Goal: Task Accomplishment & Management: Use online tool/utility

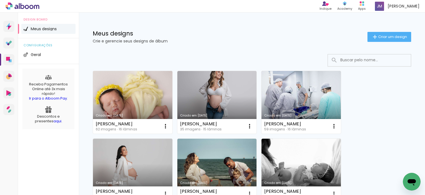
click at [153, 91] on link "Criado em [DATE]" at bounding box center [132, 102] width 79 height 63
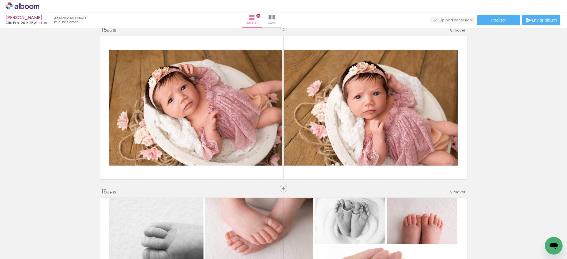
scroll to position [2288, 0]
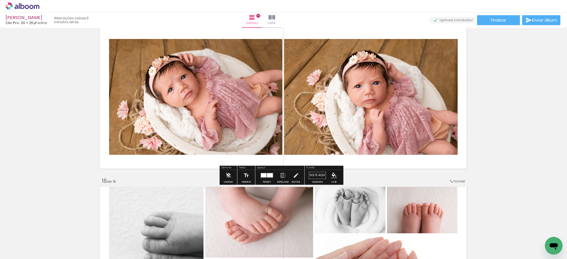
click at [265, 177] on quentale-layouter at bounding box center [266, 175] width 13 height 5
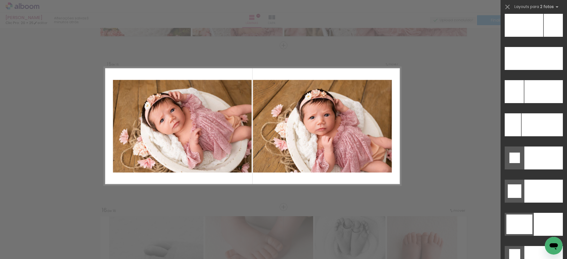
scroll to position [2474, 0]
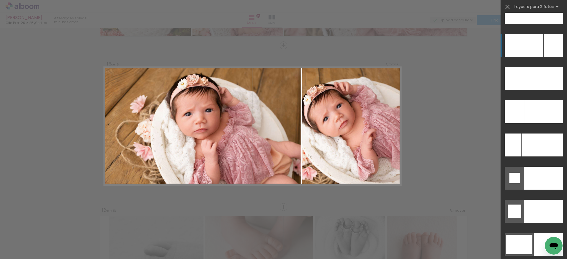
click at [531, 52] on div at bounding box center [524, 45] width 38 height 23
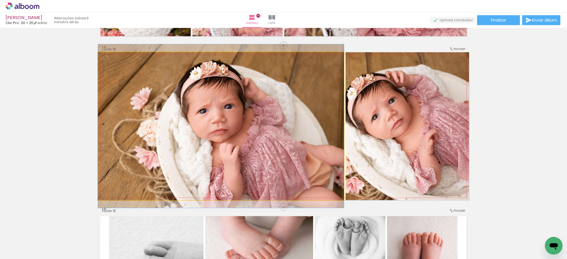
click at [329, 159] on quentale-photo at bounding box center [221, 126] width 246 height 148
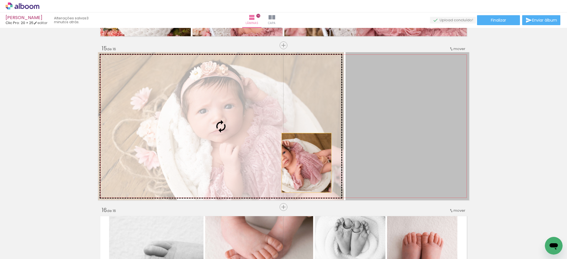
drag, startPoint x: 385, startPoint y: 156, endPoint x: 266, endPoint y: 161, distance: 119.2
click at [0, 0] on slot at bounding box center [0, 0] width 0 height 0
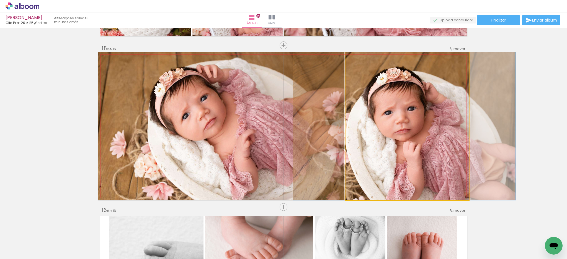
drag, startPoint x: 421, startPoint y: 157, endPoint x: 419, endPoint y: 159, distance: 3.1
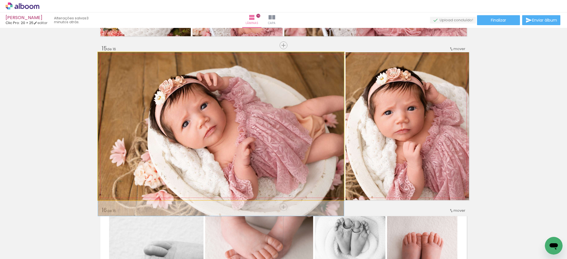
drag, startPoint x: 232, startPoint y: 133, endPoint x: 280, endPoint y: 153, distance: 51.4
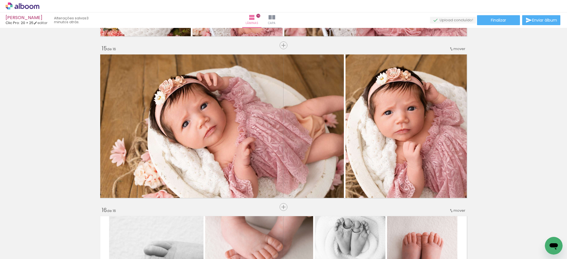
scroll to position [0, 1402]
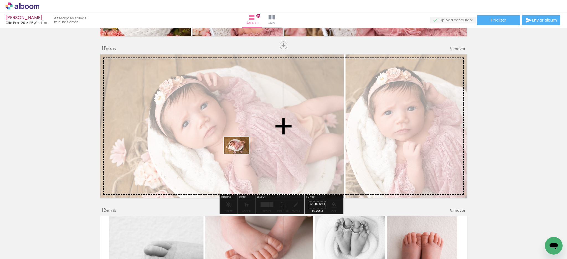
drag, startPoint x: 455, startPoint y: 244, endPoint x: 241, endPoint y: 154, distance: 233.0
click at [241, 154] on quentale-workspace at bounding box center [283, 129] width 567 height 259
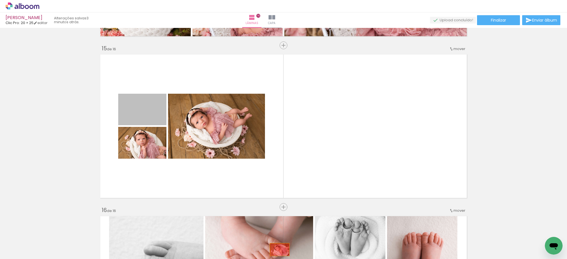
drag, startPoint x: 144, startPoint y: 116, endPoint x: 277, endPoint y: 250, distance: 188.7
click at [277, 250] on quentale-workspace at bounding box center [283, 129] width 567 height 259
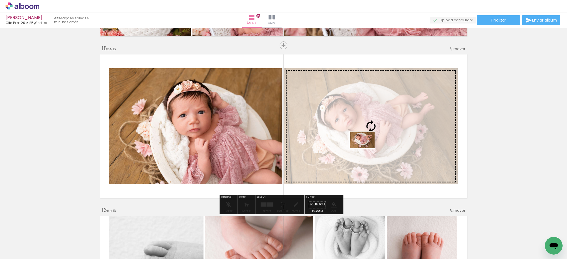
drag, startPoint x: 517, startPoint y: 250, endPoint x: 366, endPoint y: 148, distance: 182.3
click at [366, 148] on quentale-workspace at bounding box center [283, 129] width 567 height 259
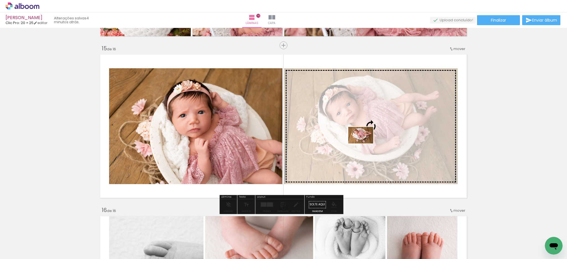
drag, startPoint x: 361, startPoint y: 247, endPoint x: 365, endPoint y: 144, distance: 103.9
click at [365, 144] on quentale-workspace at bounding box center [283, 129] width 567 height 259
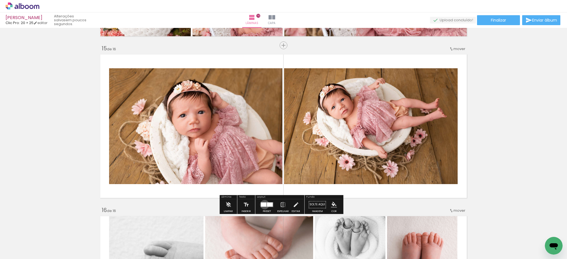
click at [263, 205] on div at bounding box center [264, 205] width 6 height 4
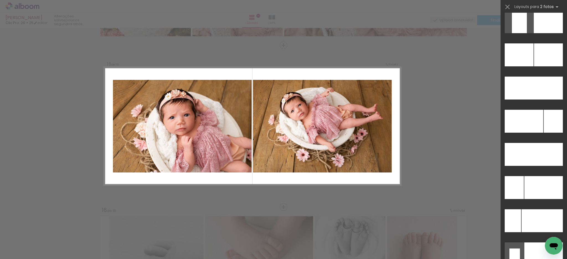
scroll to position [2414, 0]
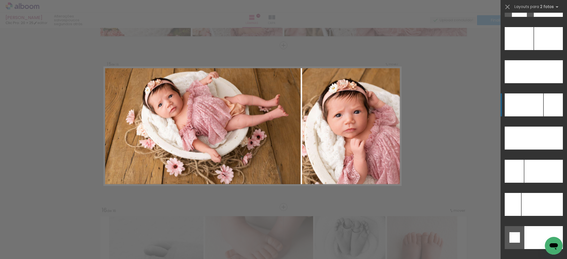
click at [538, 110] on div at bounding box center [524, 105] width 38 height 23
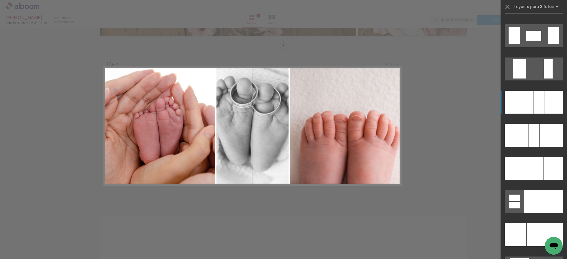
scroll to position [4990, 0]
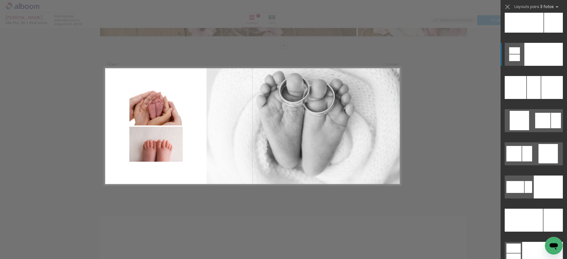
click at [533, 61] on div at bounding box center [543, 54] width 38 height 23
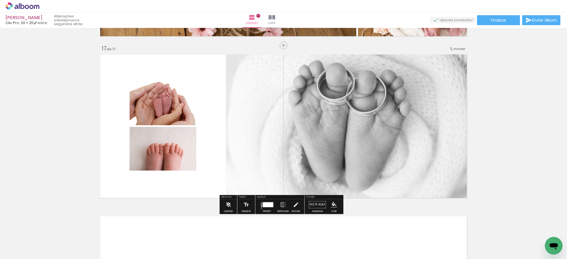
click at [264, 204] on div at bounding box center [268, 204] width 11 height 5
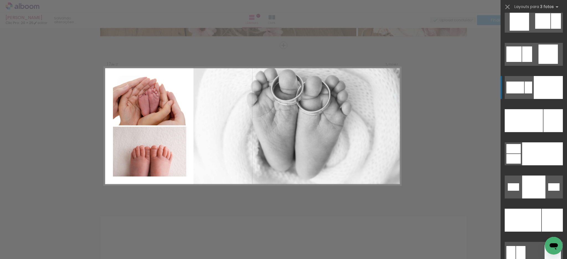
scroll to position [5089, 0]
click at [537, 154] on div at bounding box center [542, 153] width 41 height 23
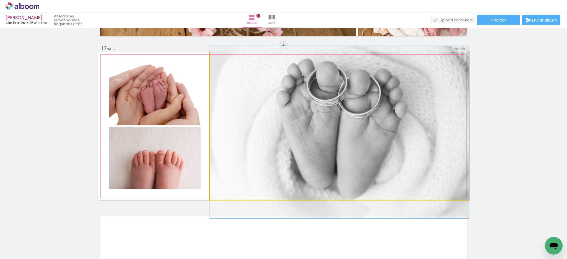
drag, startPoint x: 419, startPoint y: 144, endPoint x: 416, endPoint y: 150, distance: 6.2
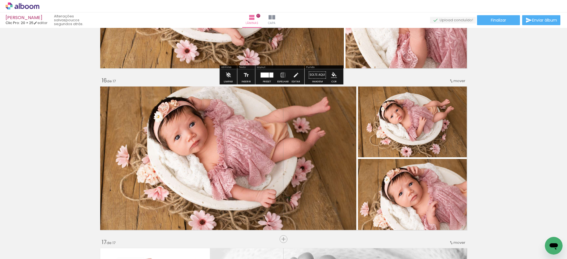
scroll to position [2287, 0]
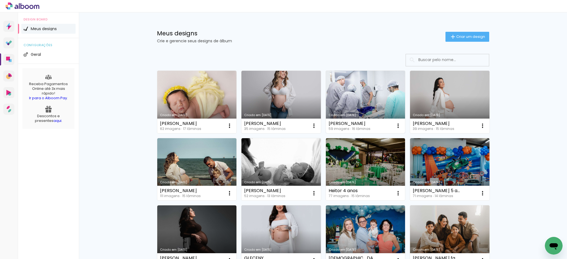
click at [342, 99] on link "Criado em [DATE]" at bounding box center [365, 102] width 79 height 63
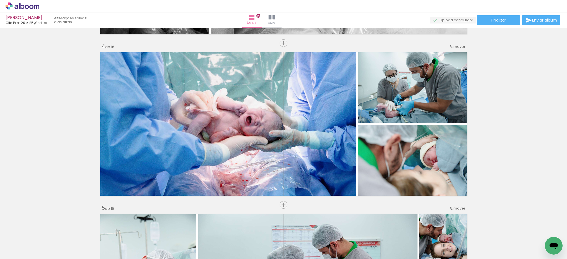
scroll to position [627, 0]
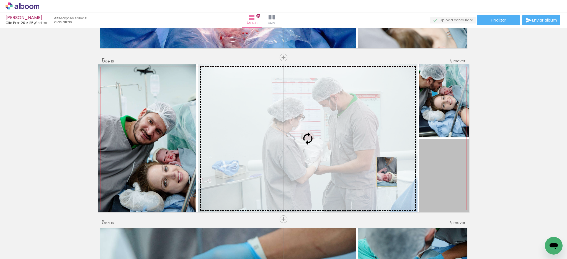
drag, startPoint x: 448, startPoint y: 173, endPoint x: 384, endPoint y: 172, distance: 63.7
click at [0, 0] on slot at bounding box center [0, 0] width 0 height 0
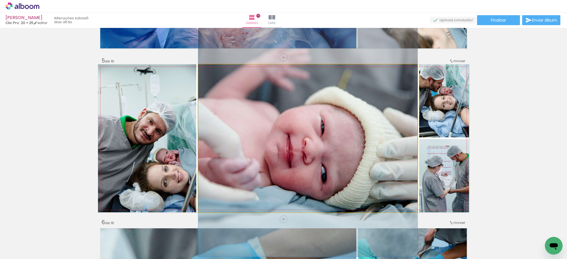
drag, startPoint x: 355, startPoint y: 159, endPoint x: 353, endPoint y: 113, distance: 45.7
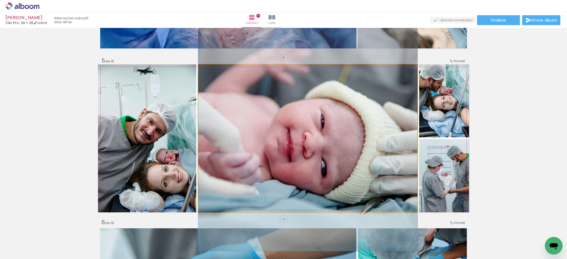
drag, startPoint x: 293, startPoint y: 166, endPoint x: 294, endPoint y: 162, distance: 4.8
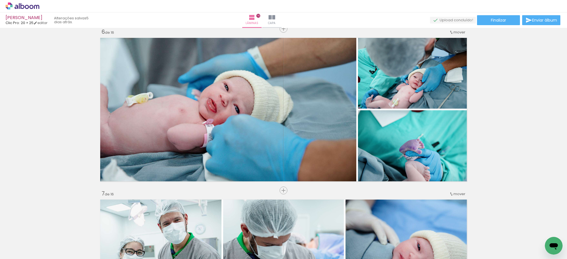
scroll to position [849, 0]
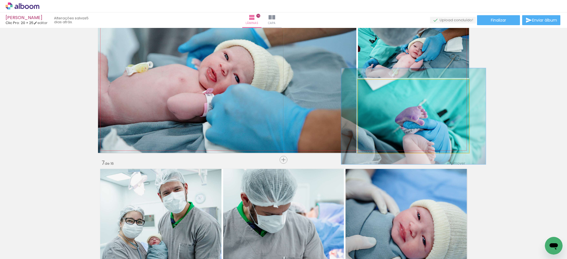
drag, startPoint x: 366, startPoint y: 87, endPoint x: 373, endPoint y: 87, distance: 6.9
type paper-slider "136"
click at [373, 87] on div at bounding box center [376, 85] width 9 height 9
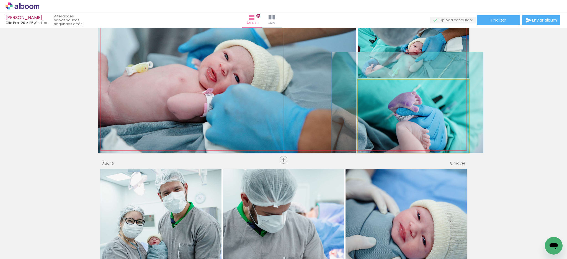
drag, startPoint x: 401, startPoint y: 131, endPoint x: 395, endPoint y: 113, distance: 19.2
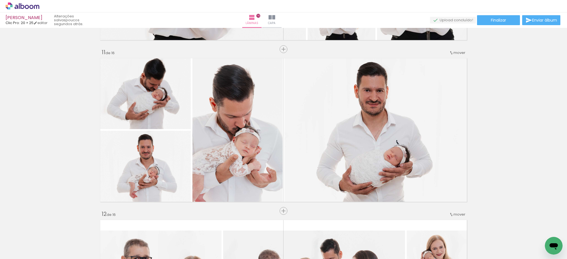
scroll to position [1624, 0]
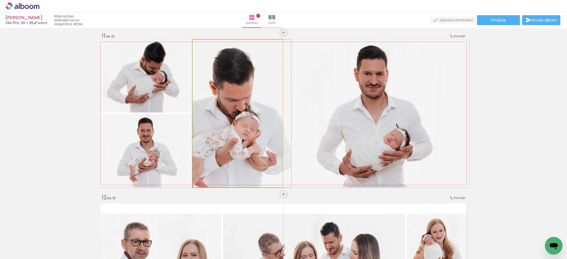
drag, startPoint x: 269, startPoint y: 152, endPoint x: 272, endPoint y: 153, distance: 3.5
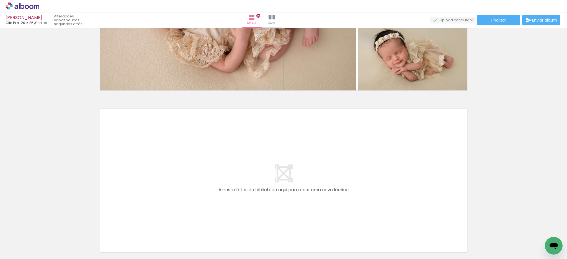
scroll to position [2547, 0]
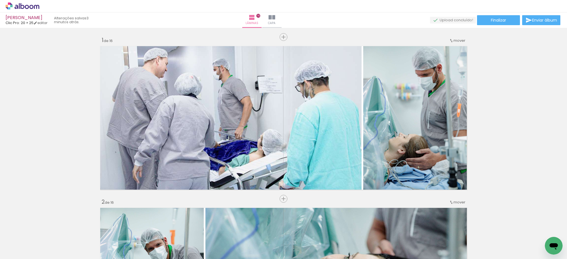
scroll to position [2547, 0]
